Goal: Transaction & Acquisition: Purchase product/service

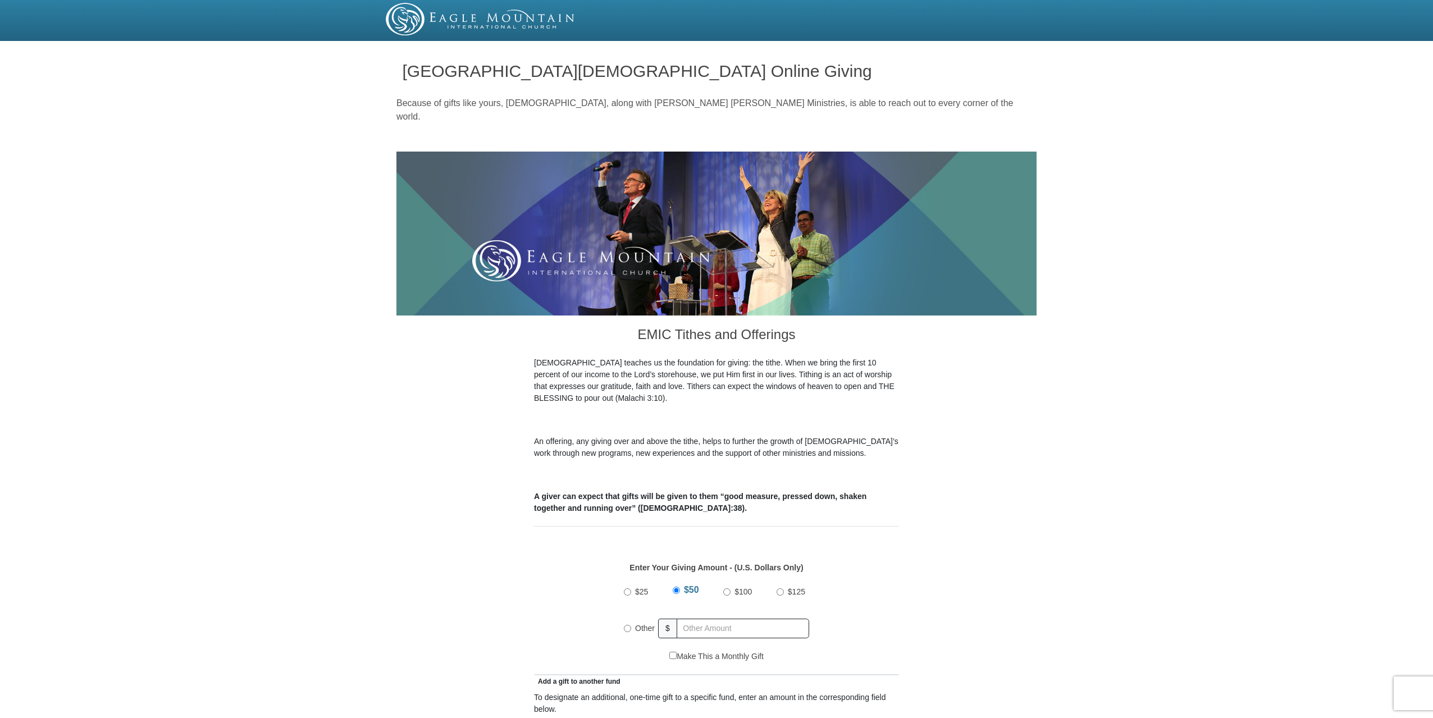
click at [639, 624] on span "Other" at bounding box center [645, 628] width 20 height 9
click at [631, 625] on input "Other" at bounding box center [627, 628] width 7 height 7
radio input "true"
click at [705, 619] on input "text" at bounding box center [745, 629] width 129 height 20
type input "1000"
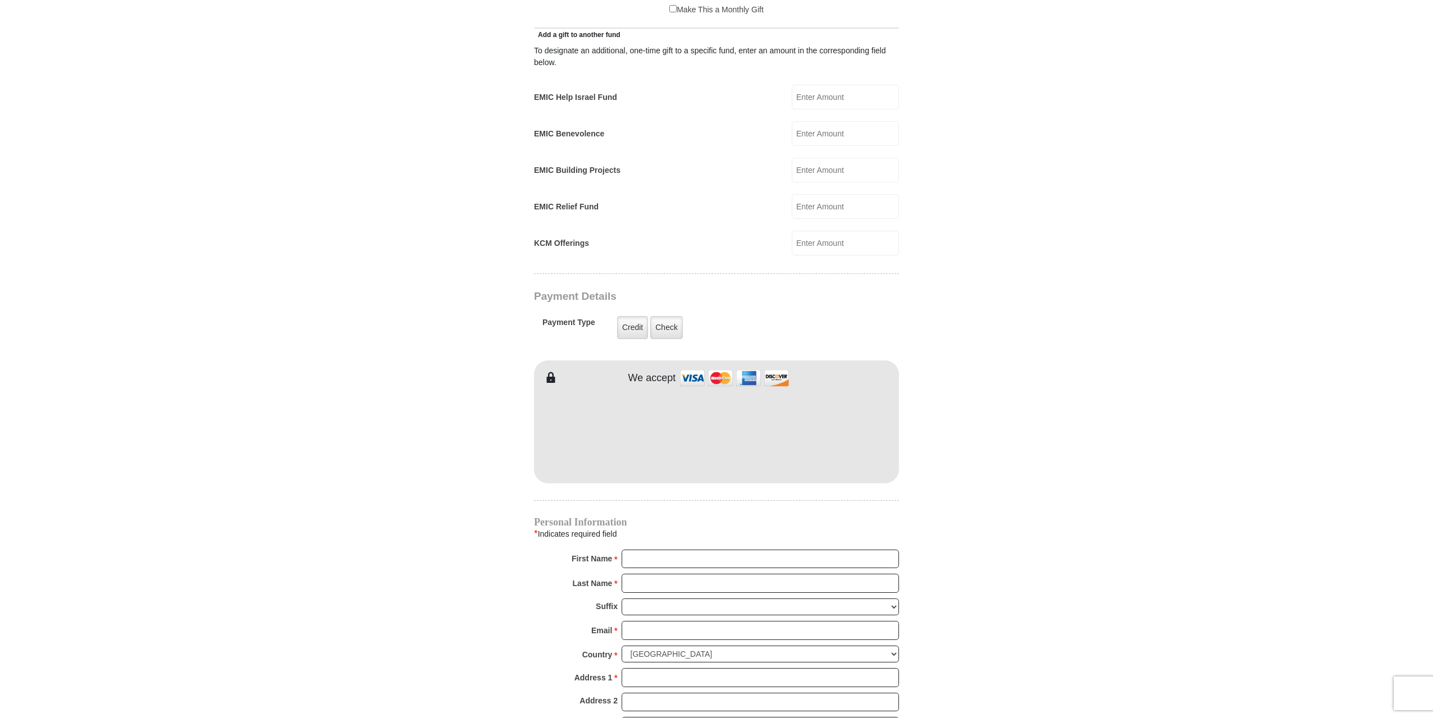
scroll to position [674, 0]
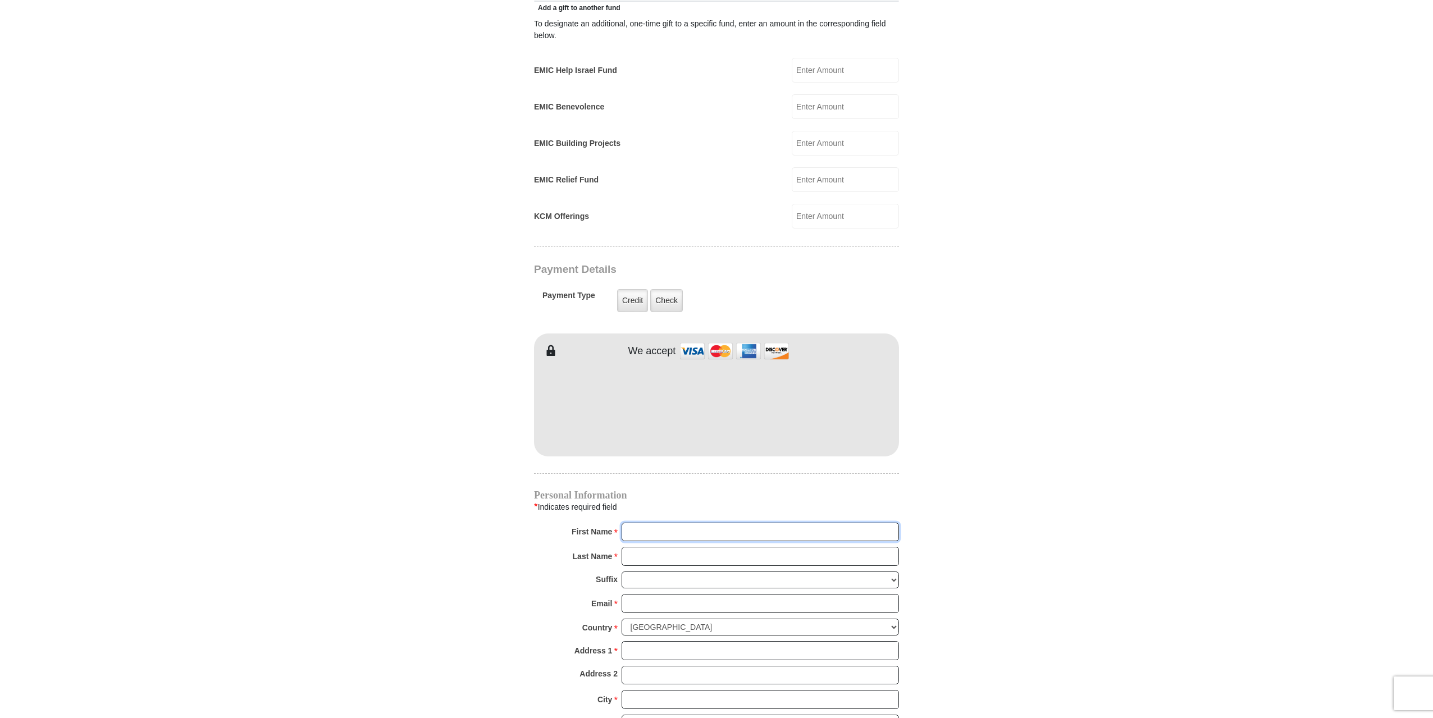
click at [650, 523] on input "First Name *" at bounding box center [760, 532] width 277 height 19
type input "[PERSON_NAME]"
type input "[EMAIL_ADDRESS][DOMAIN_NAME]"
type input "[STREET_ADDRESS]"
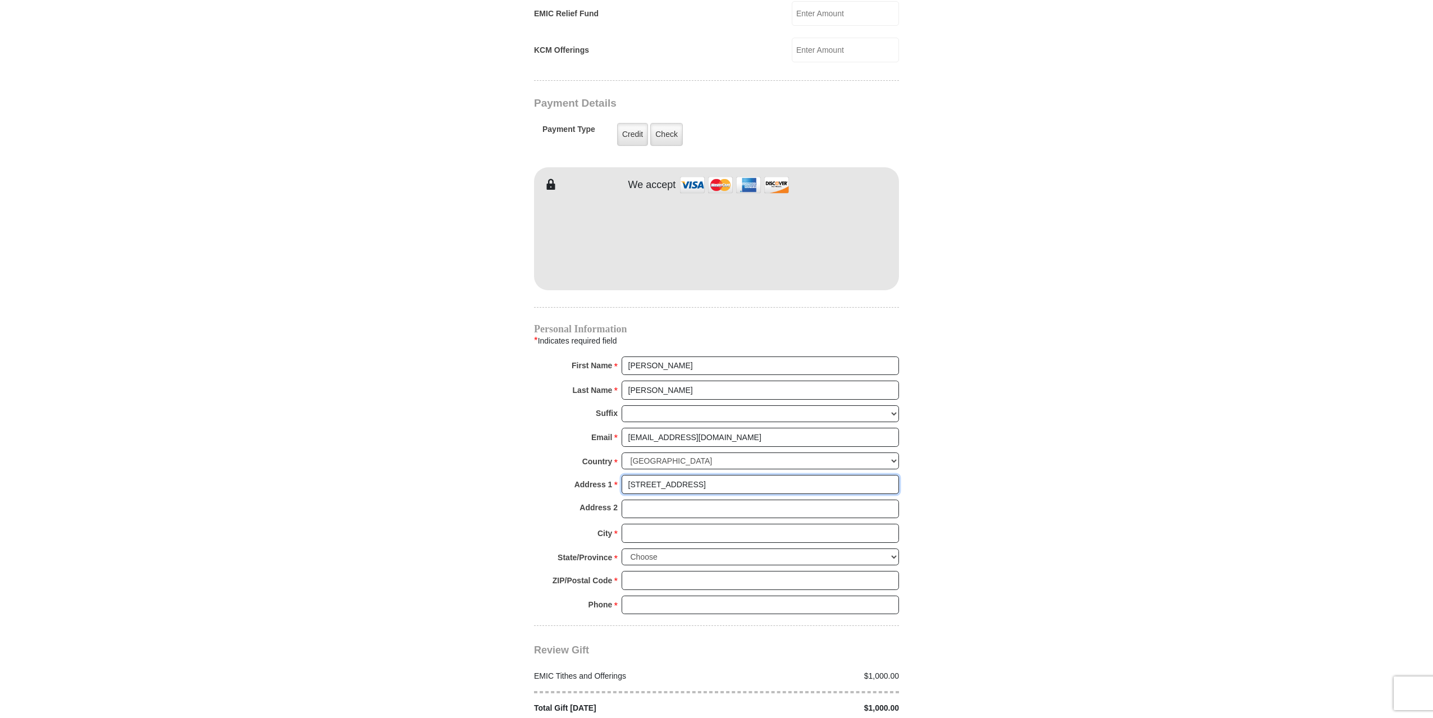
scroll to position [843, 0]
click at [754, 522] on input "City *" at bounding box center [760, 531] width 277 height 19
type input "Frisco"
click at [697, 547] on select "Choose [US_STATE] [US_STATE] [US_STATE] [US_STATE] [US_STATE] Armed Forces Amer…" at bounding box center [760, 555] width 277 height 17
select select "[GEOGRAPHIC_DATA]"
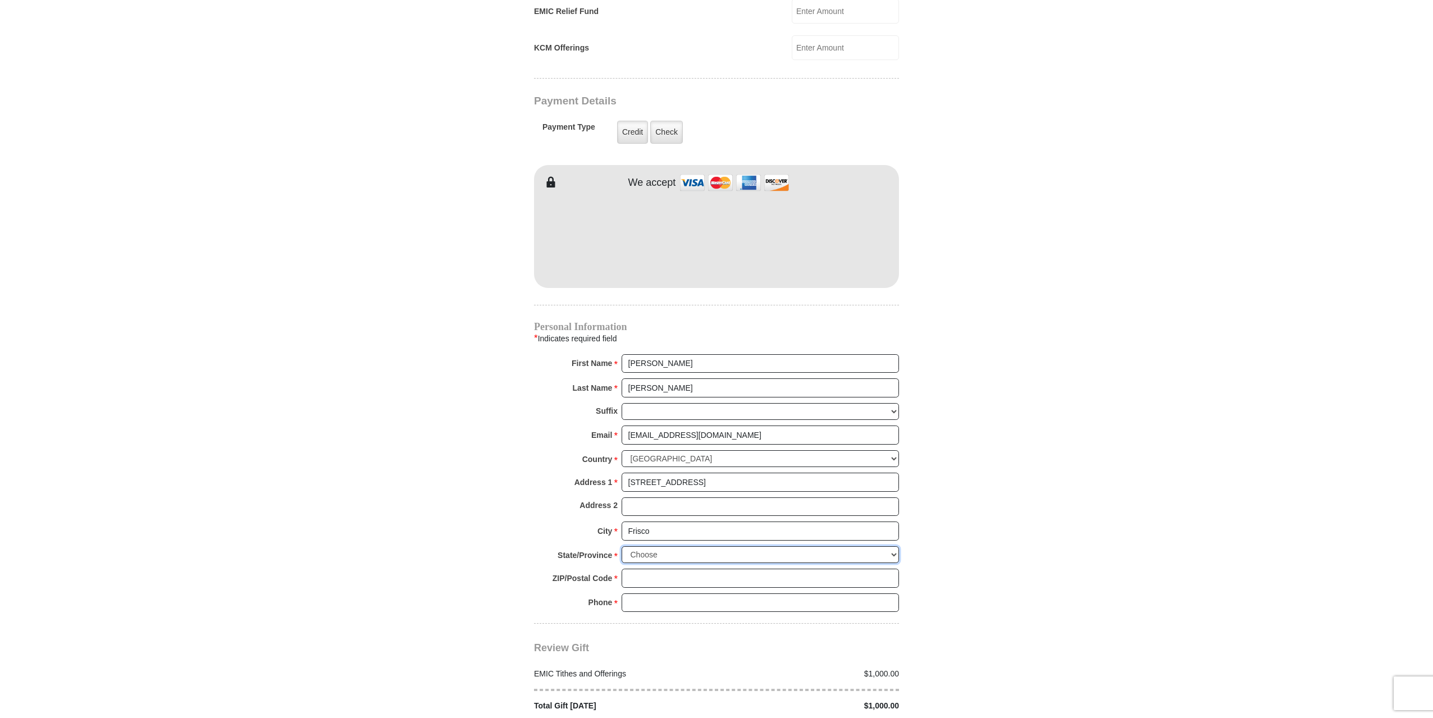
click at [622, 547] on select "Choose [US_STATE] [US_STATE] [US_STATE] [US_STATE] [US_STATE] Armed Forces Amer…" at bounding box center [760, 555] width 277 height 17
type input "75035"
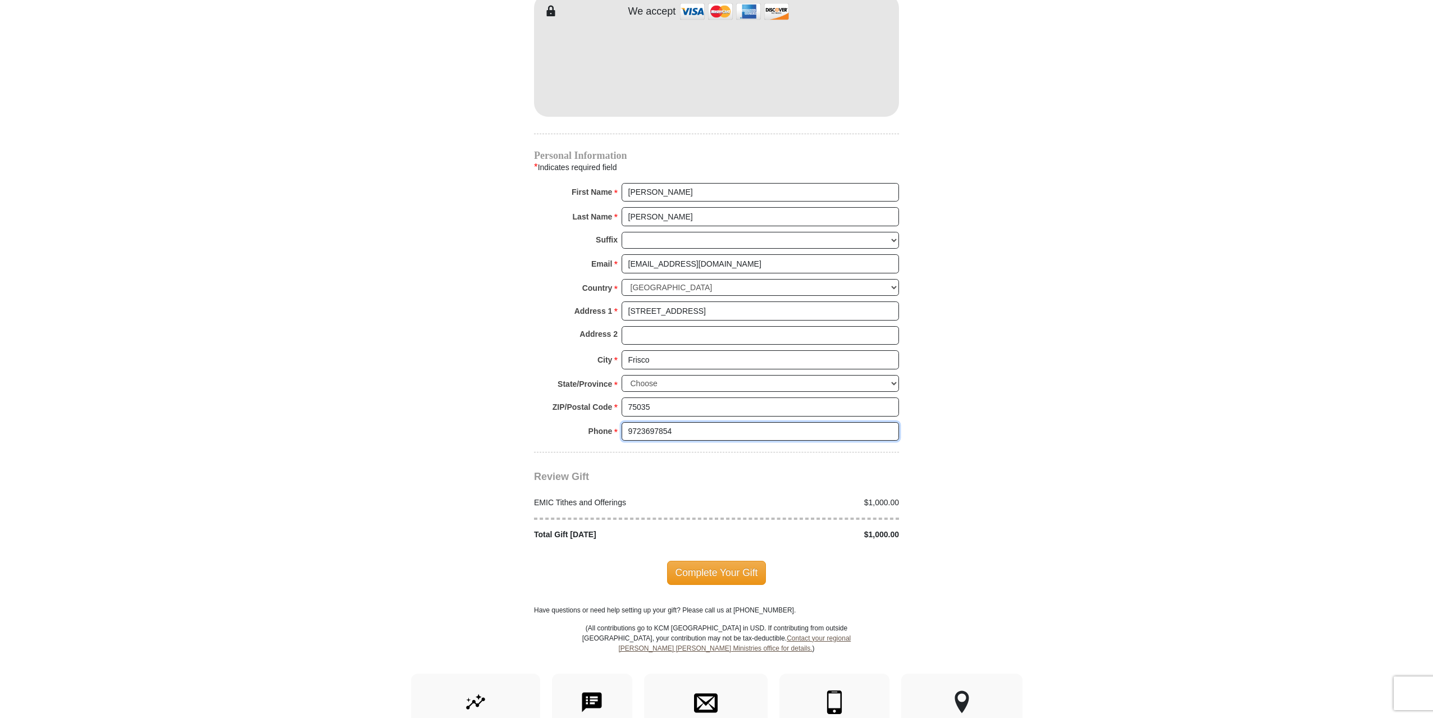
scroll to position [899, 0]
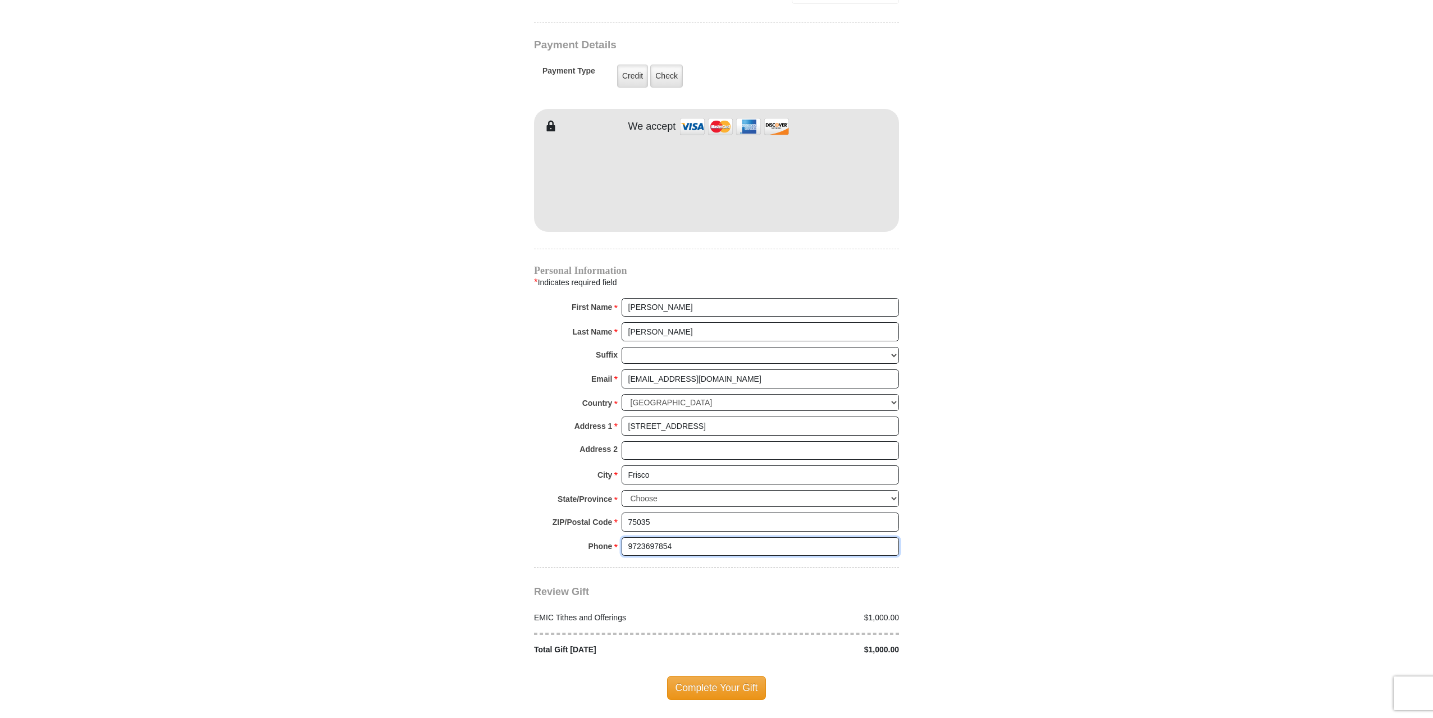
type input "9723697854"
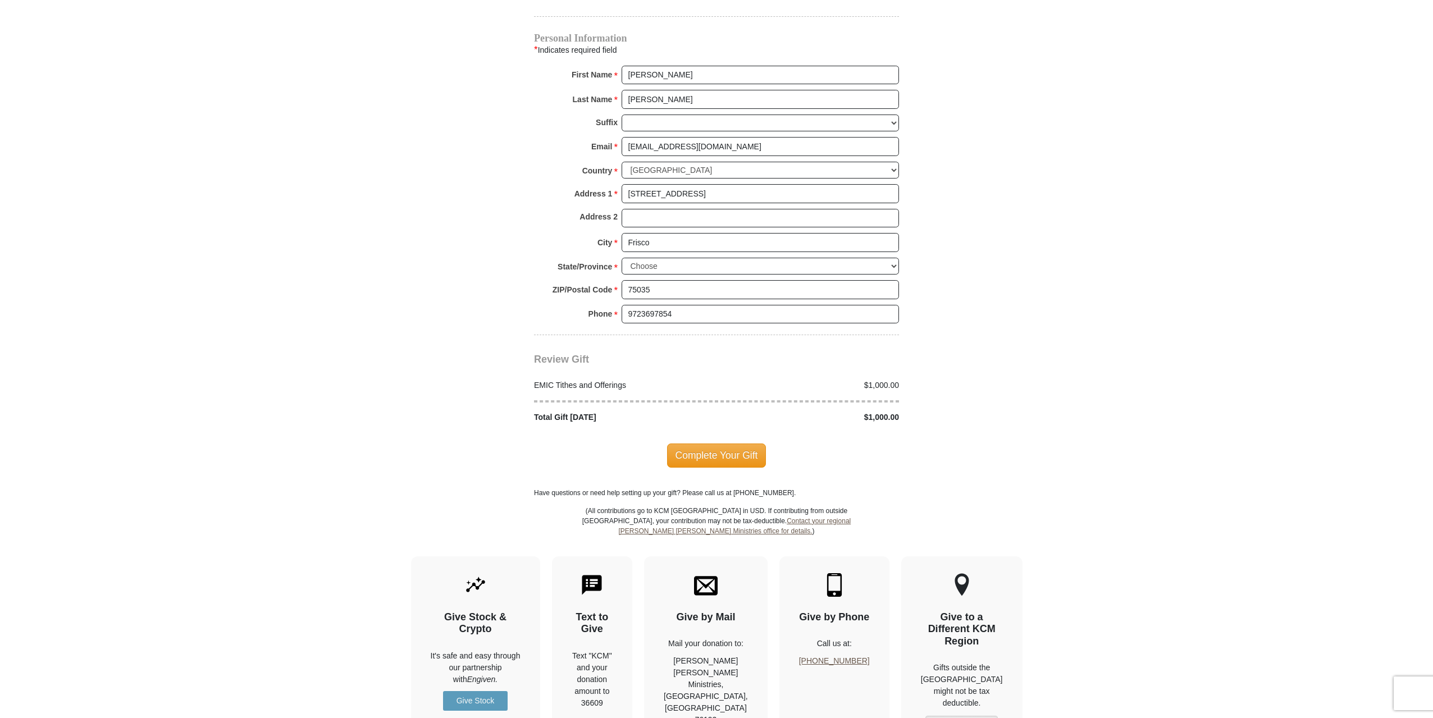
scroll to position [1305, 0]
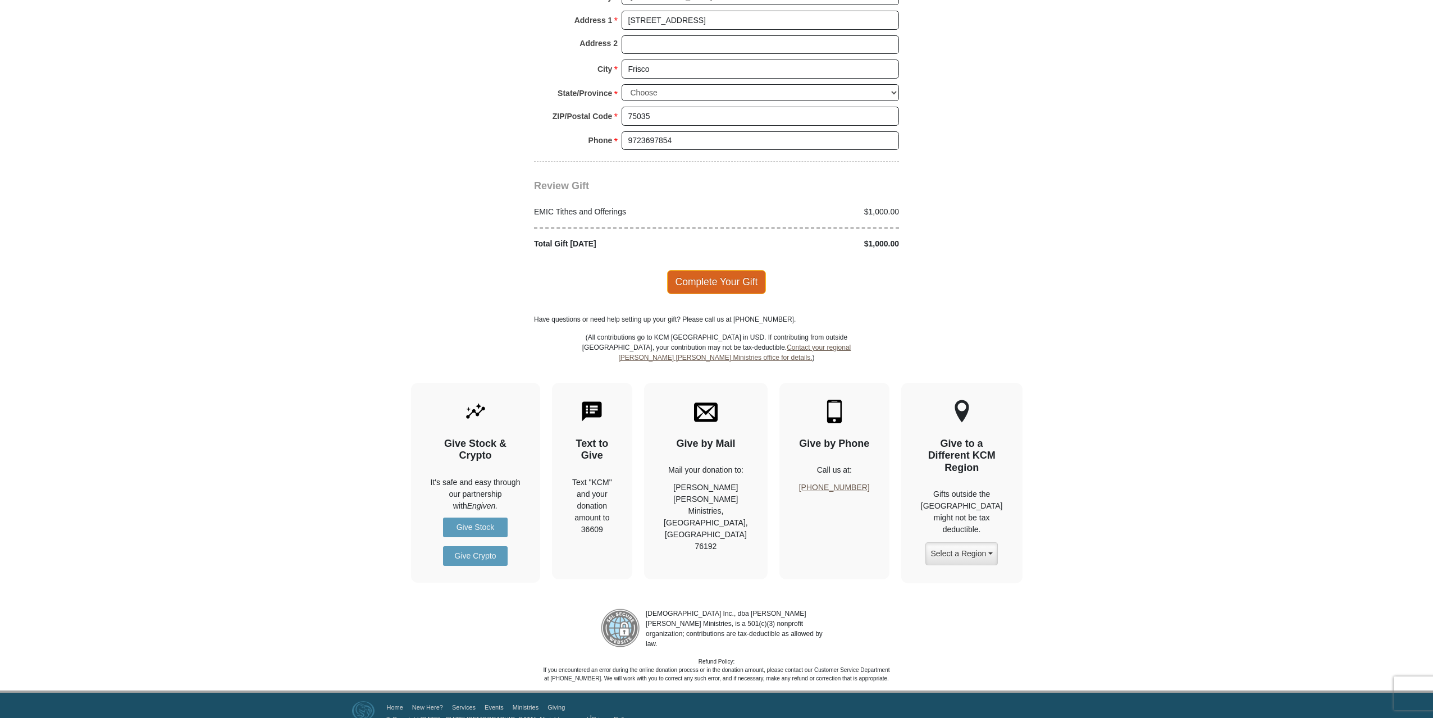
click at [722, 272] on span "Complete Your Gift" at bounding box center [716, 282] width 99 height 24
